Goal: Use online tool/utility: Utilize a website feature to perform a specific function

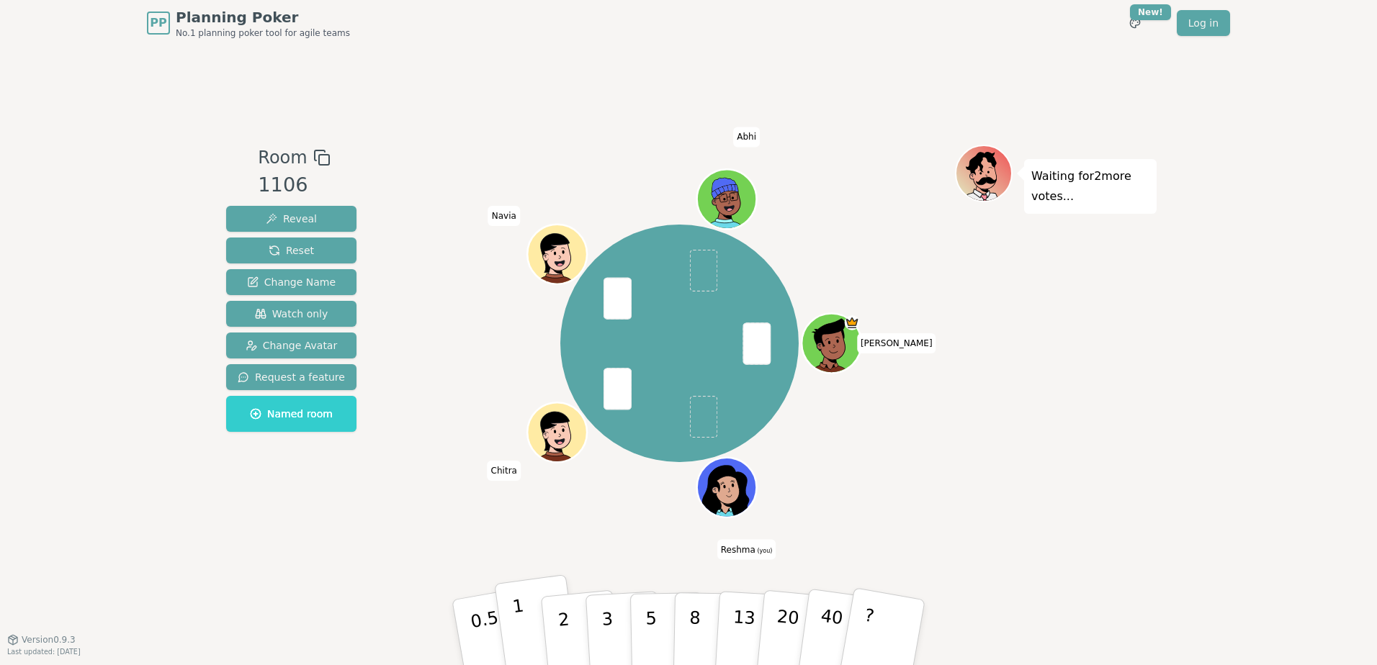
click at [521, 616] on p "1" at bounding box center [522, 635] width 22 height 78
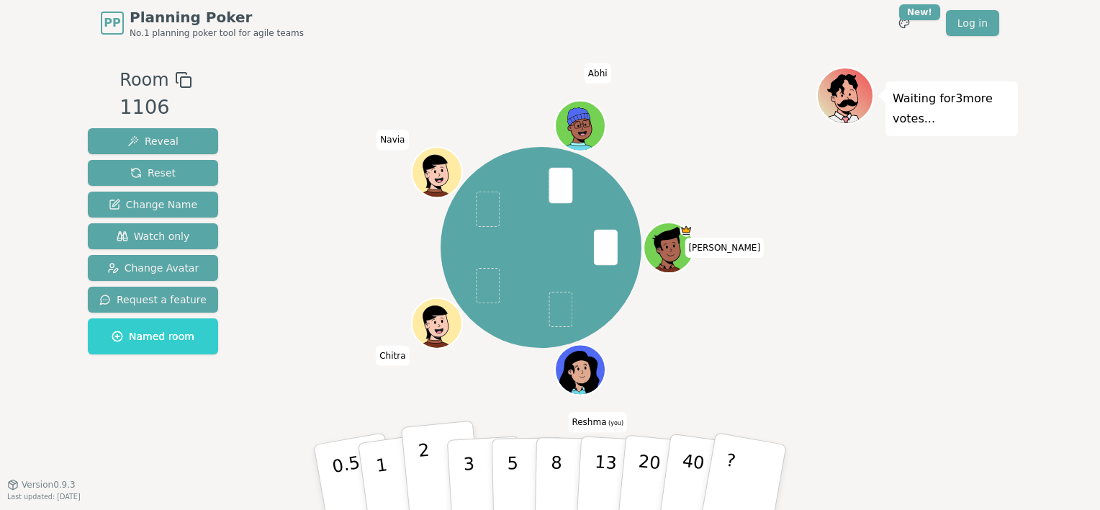
click at [426, 464] on p "2" at bounding box center [427, 479] width 19 height 78
click at [426, 473] on p "2" at bounding box center [427, 479] width 19 height 78
click at [374, 482] on button "1" at bounding box center [399, 477] width 86 height 117
click at [418, 470] on button "2" at bounding box center [442, 478] width 82 height 114
click at [557, 472] on p "8" at bounding box center [556, 477] width 12 height 78
